Goal: Task Accomplishment & Management: Use online tool/utility

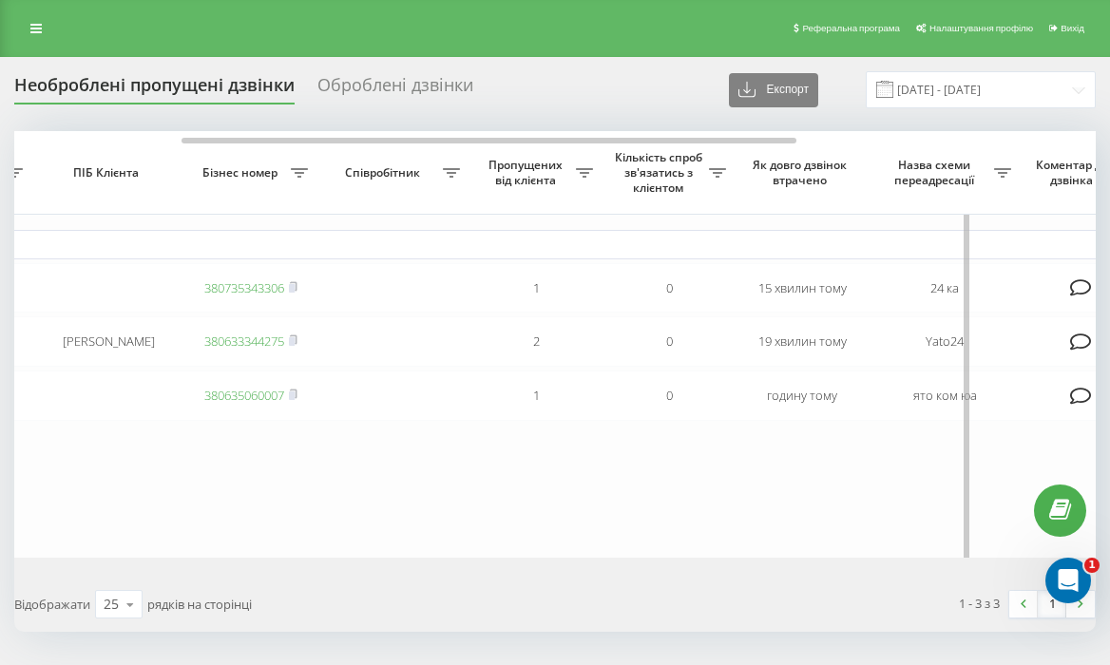
scroll to position [0, 752]
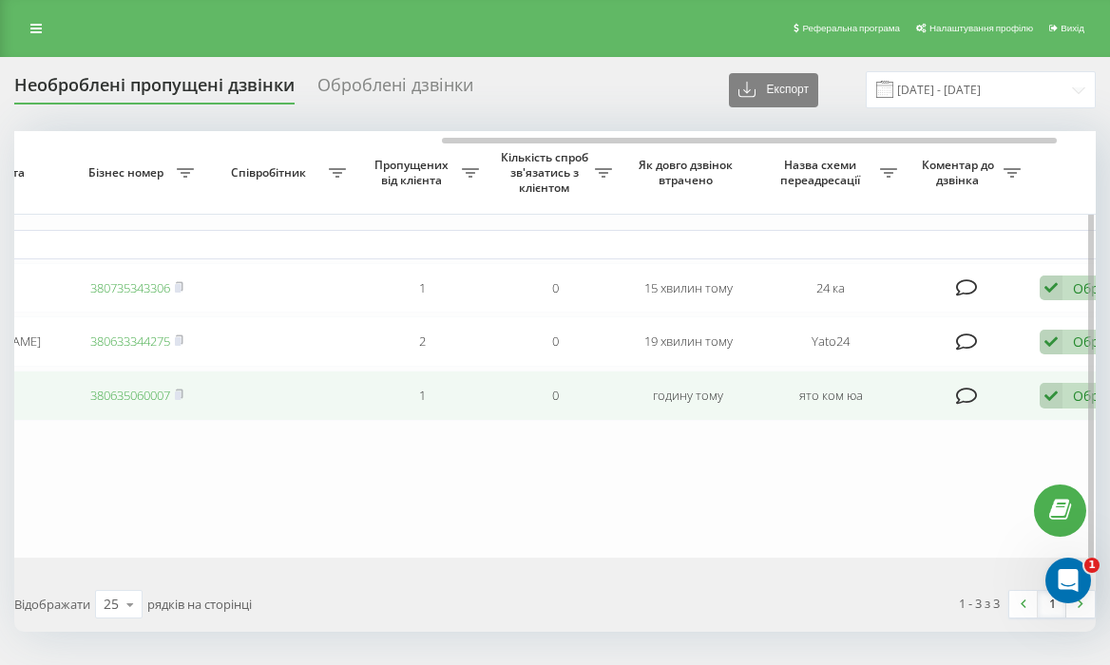
click at [1057, 400] on icon at bounding box center [1051, 396] width 23 height 26
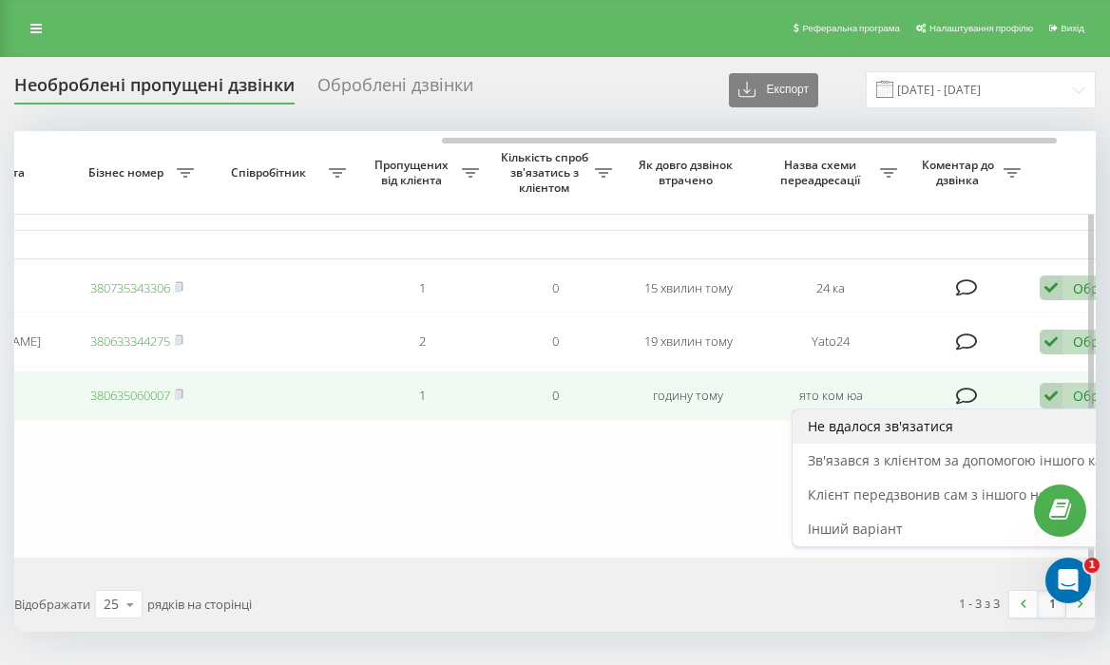
click at [943, 444] on div "Не вдалося зв'язатися" at bounding box center [971, 427] width 356 height 34
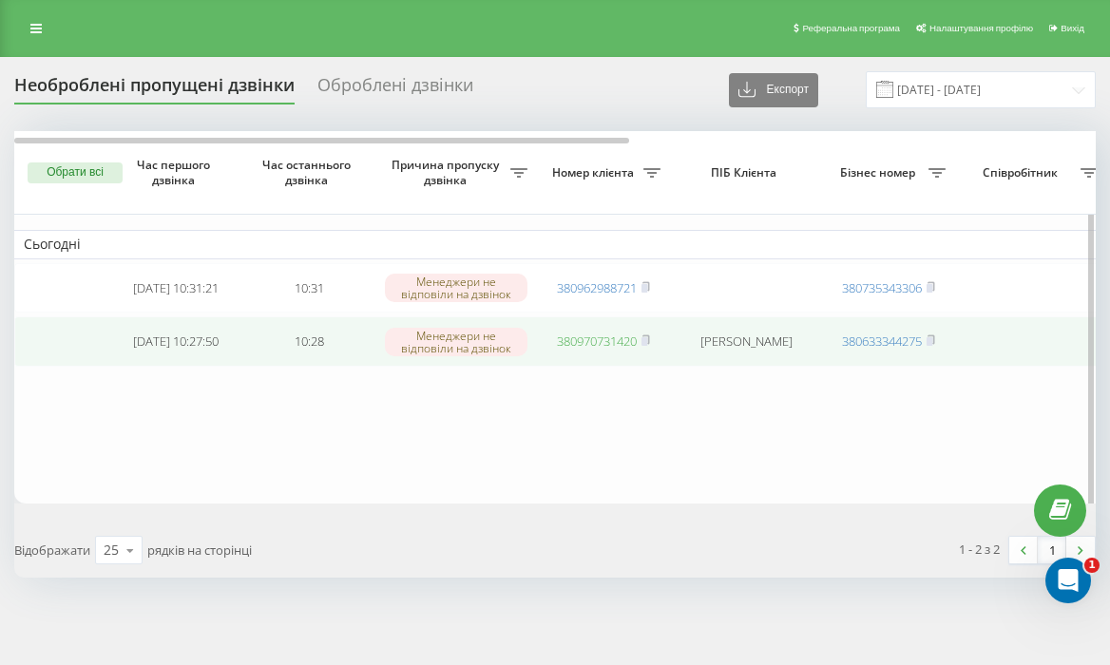
click at [602, 342] on link "380970731420" at bounding box center [597, 341] width 80 height 17
click at [584, 346] on link "380970731420" at bounding box center [597, 341] width 80 height 17
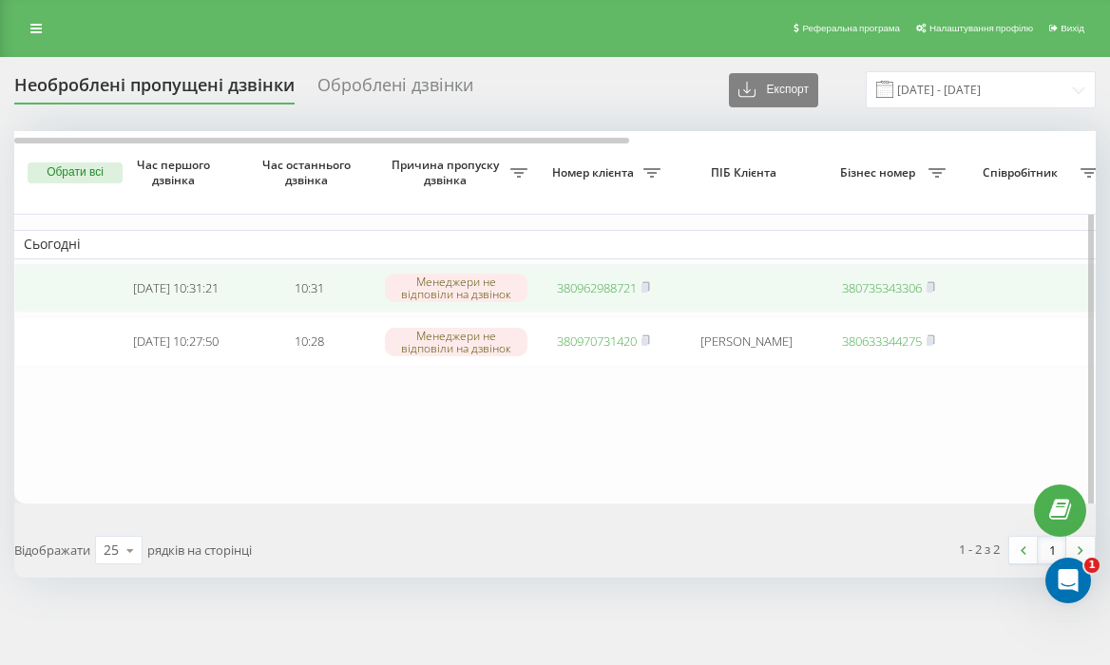
click at [586, 289] on link "380962988721" at bounding box center [597, 287] width 80 height 17
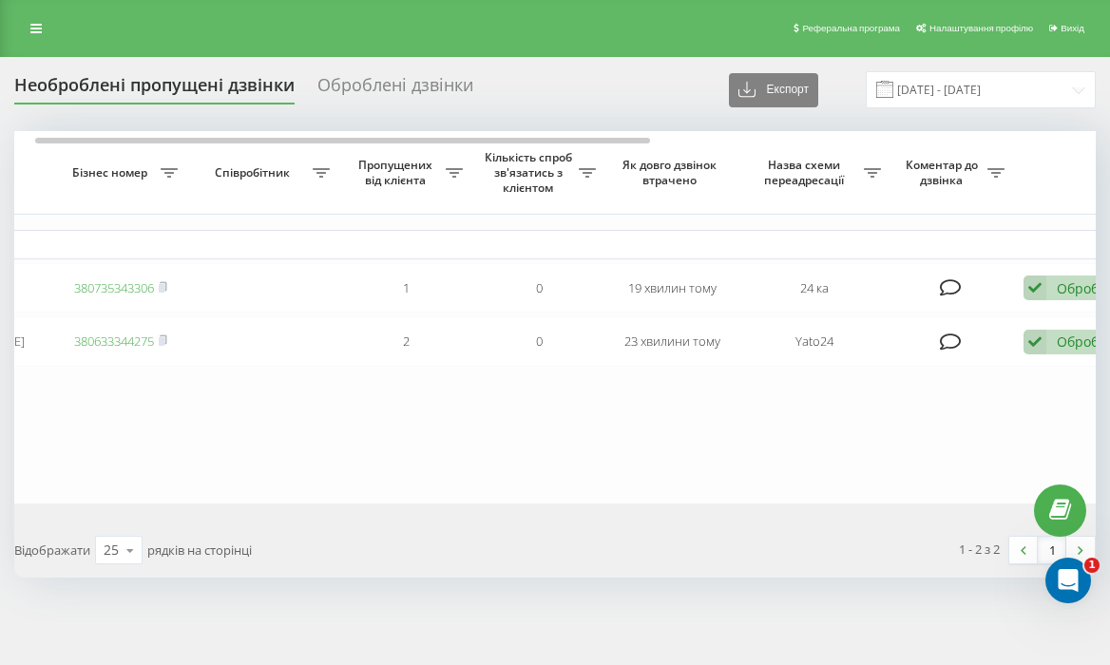
scroll to position [0, 819]
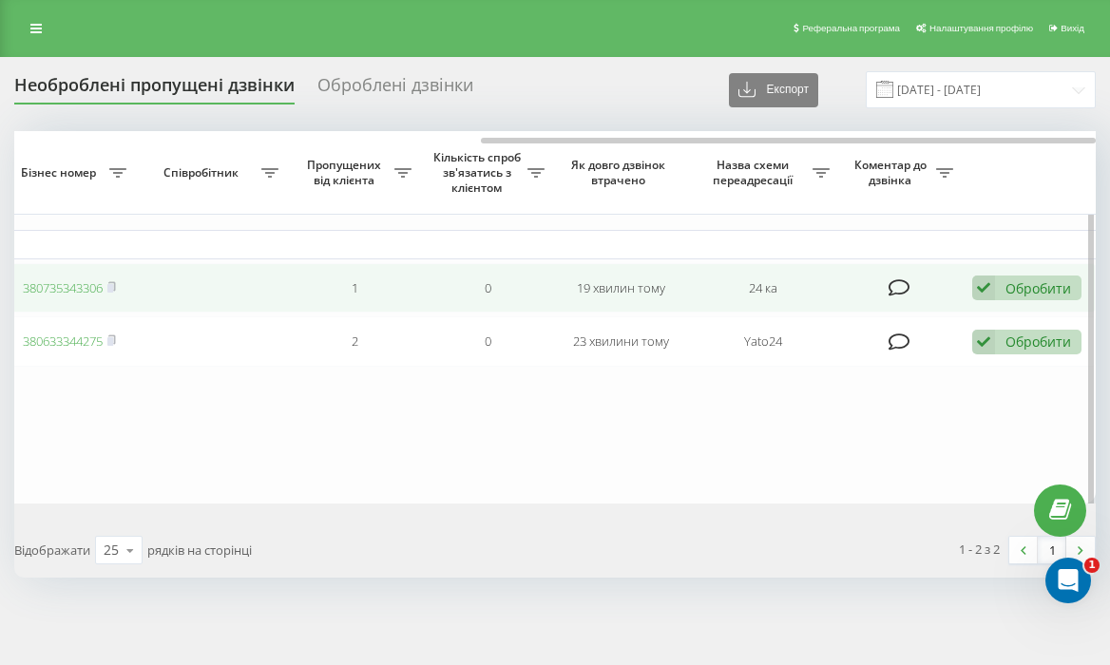
click at [1003, 293] on div "Обробити Не вдалося зв'язатися Зв'язався з клієнтом за допомогою іншого каналу …" at bounding box center [1026, 289] width 109 height 26
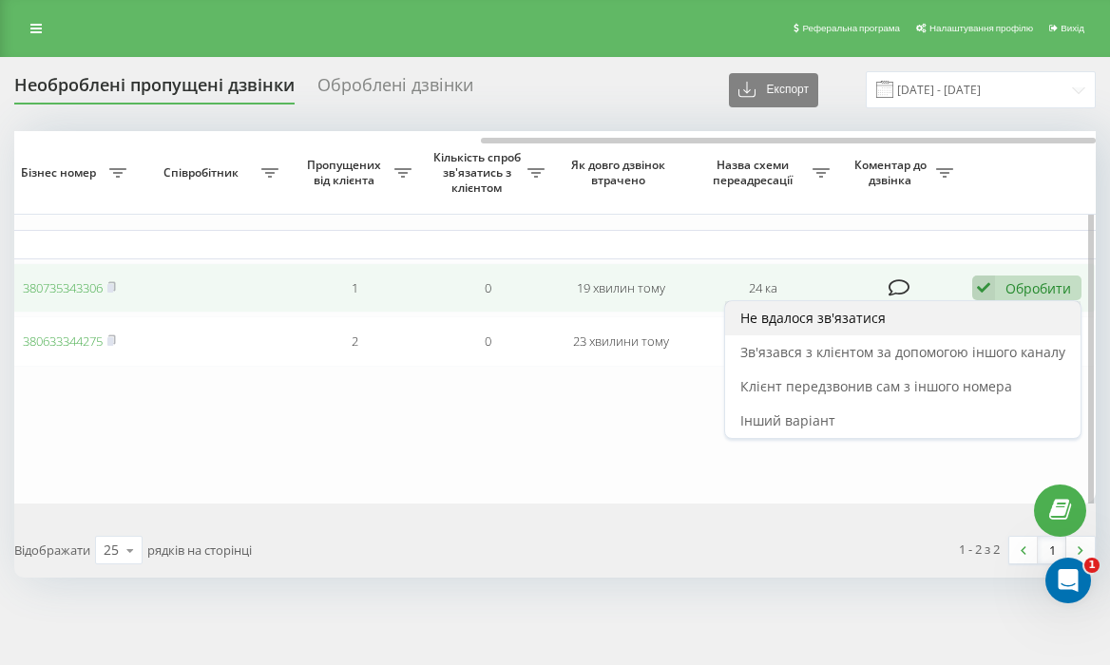
click at [953, 314] on div "Не вдалося зв'язатися" at bounding box center [903, 318] width 356 height 34
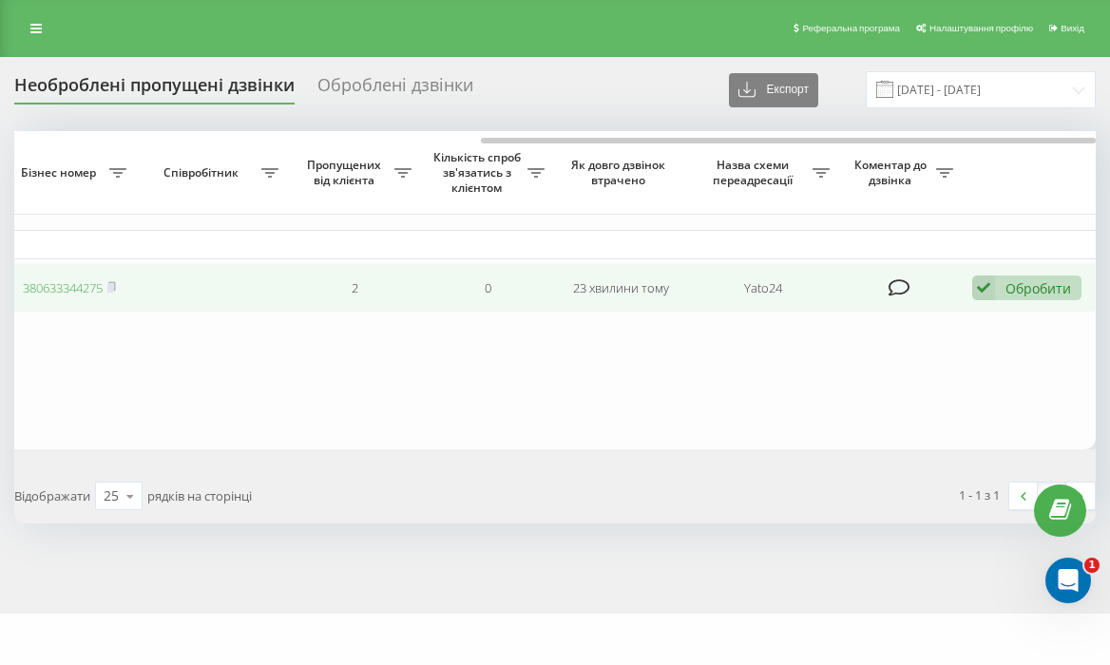
click at [1045, 284] on div "Обробити" at bounding box center [1039, 288] width 66 height 18
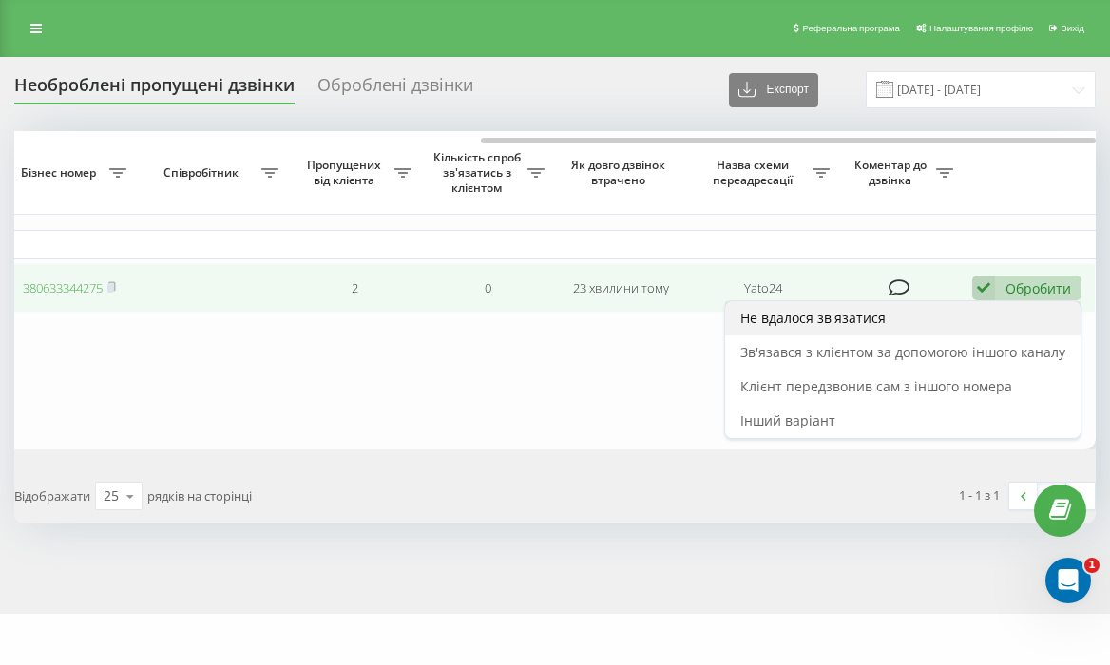
click at [1002, 321] on div "Не вдалося зв'язатися" at bounding box center [903, 318] width 356 height 34
